Goal: Obtain resource: Download file/media

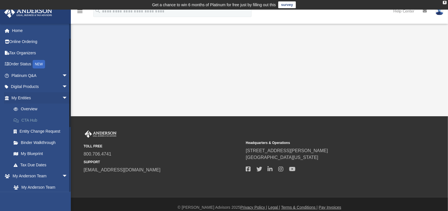
scroll to position [118, 0]
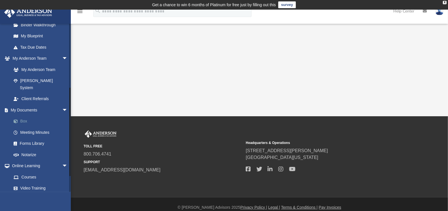
click at [24, 116] on link "Box" at bounding box center [42, 121] width 68 height 11
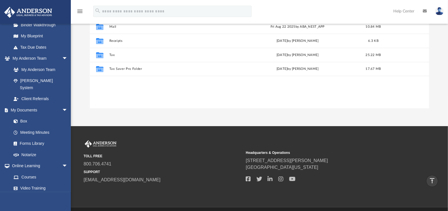
scroll to position [59, 0]
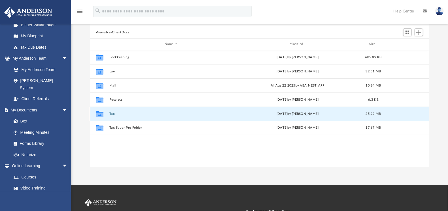
click at [109, 113] on button "Tax" at bounding box center [171, 114] width 124 height 4
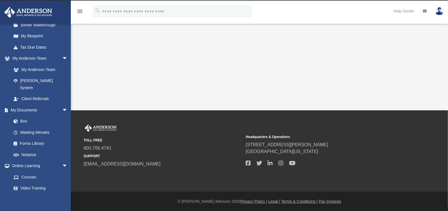
scroll to position [9, 0]
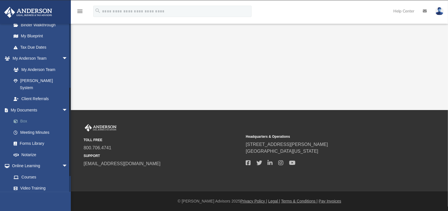
click at [25, 116] on link "Box" at bounding box center [42, 121] width 68 height 11
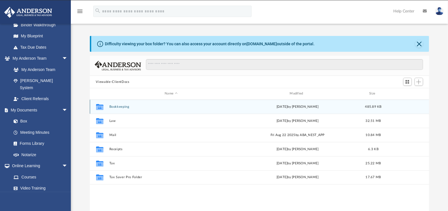
scroll to position [123, 334]
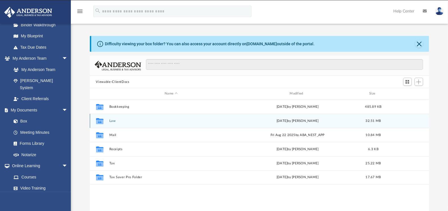
click at [111, 121] on button "Law" at bounding box center [171, 121] width 124 height 4
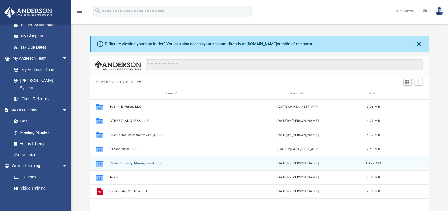
click at [125, 162] on button "Moku Property Management, LLC" at bounding box center [171, 164] width 124 height 4
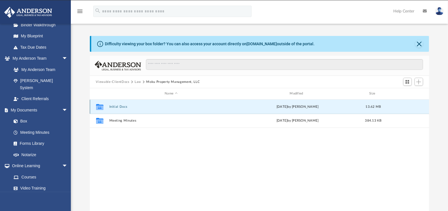
click at [118, 105] on button "Initial Docs" at bounding box center [171, 107] width 124 height 4
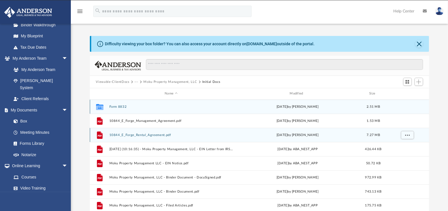
scroll to position [68, 0]
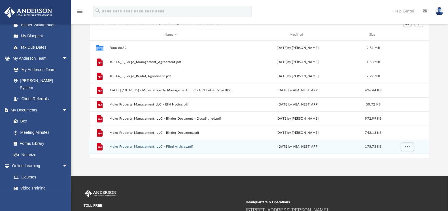
click at [140, 145] on div "File Moku Property Management, LLC - Filed Articles.pdf [DATE] by ABA_NEST_APP …" at bounding box center [260, 147] width 340 height 14
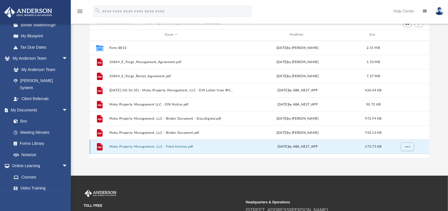
click at [144, 145] on button "Moku Property Management, LLC - Filed Articles.pdf" at bounding box center [171, 147] width 124 height 4
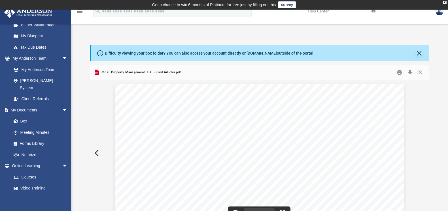
scroll to position [59, 0]
click at [397, 71] on button "Print" at bounding box center [399, 72] width 11 height 9
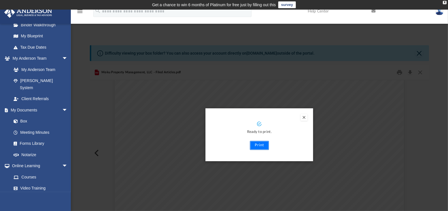
click at [259, 145] on button "Print" at bounding box center [259, 145] width 19 height 9
